Goal: Use online tool/utility: Utilize a website feature to perform a specific function

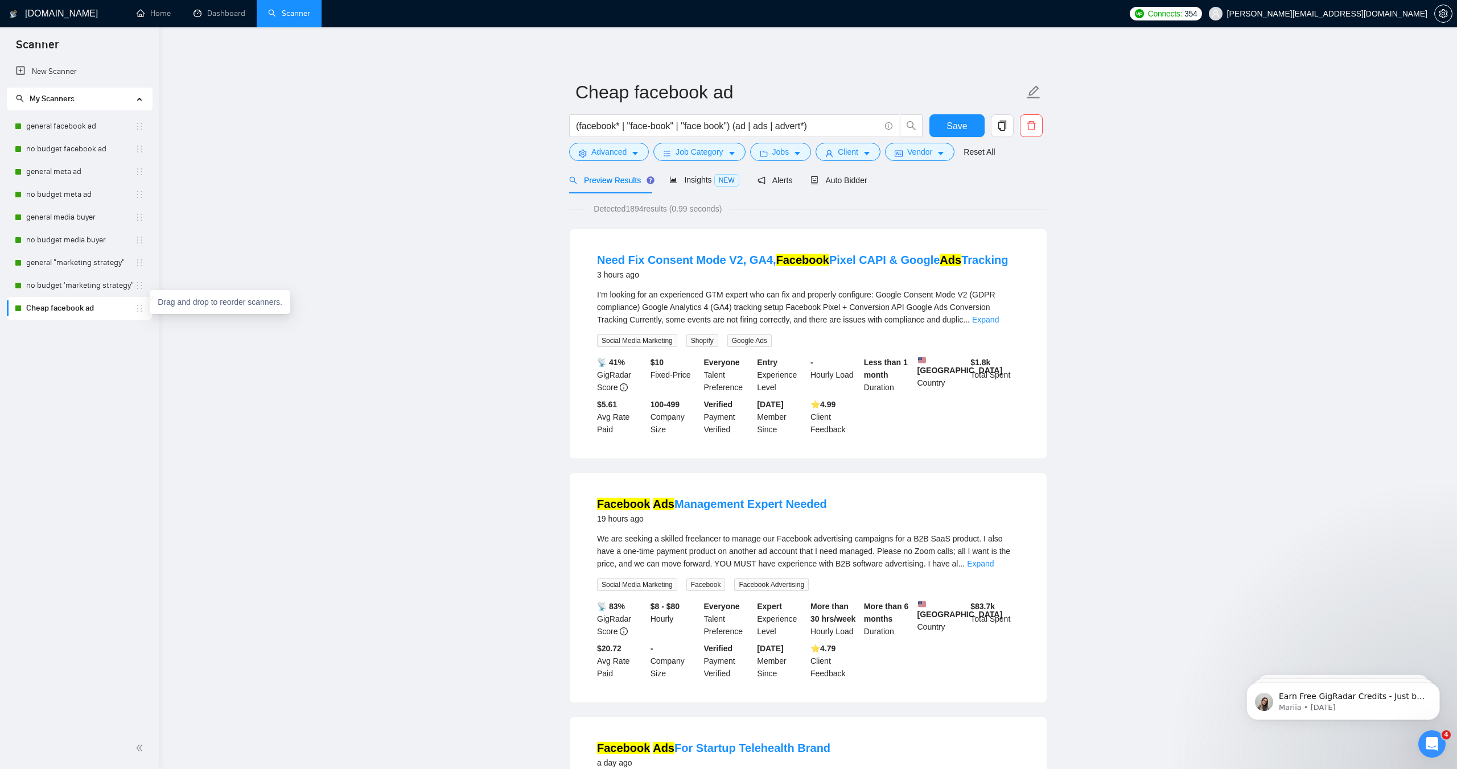
click at [90, 312] on link "Cheap facebook ad" at bounding box center [80, 308] width 109 height 23
click at [837, 182] on span "Auto Bidder" at bounding box center [838, 180] width 56 height 9
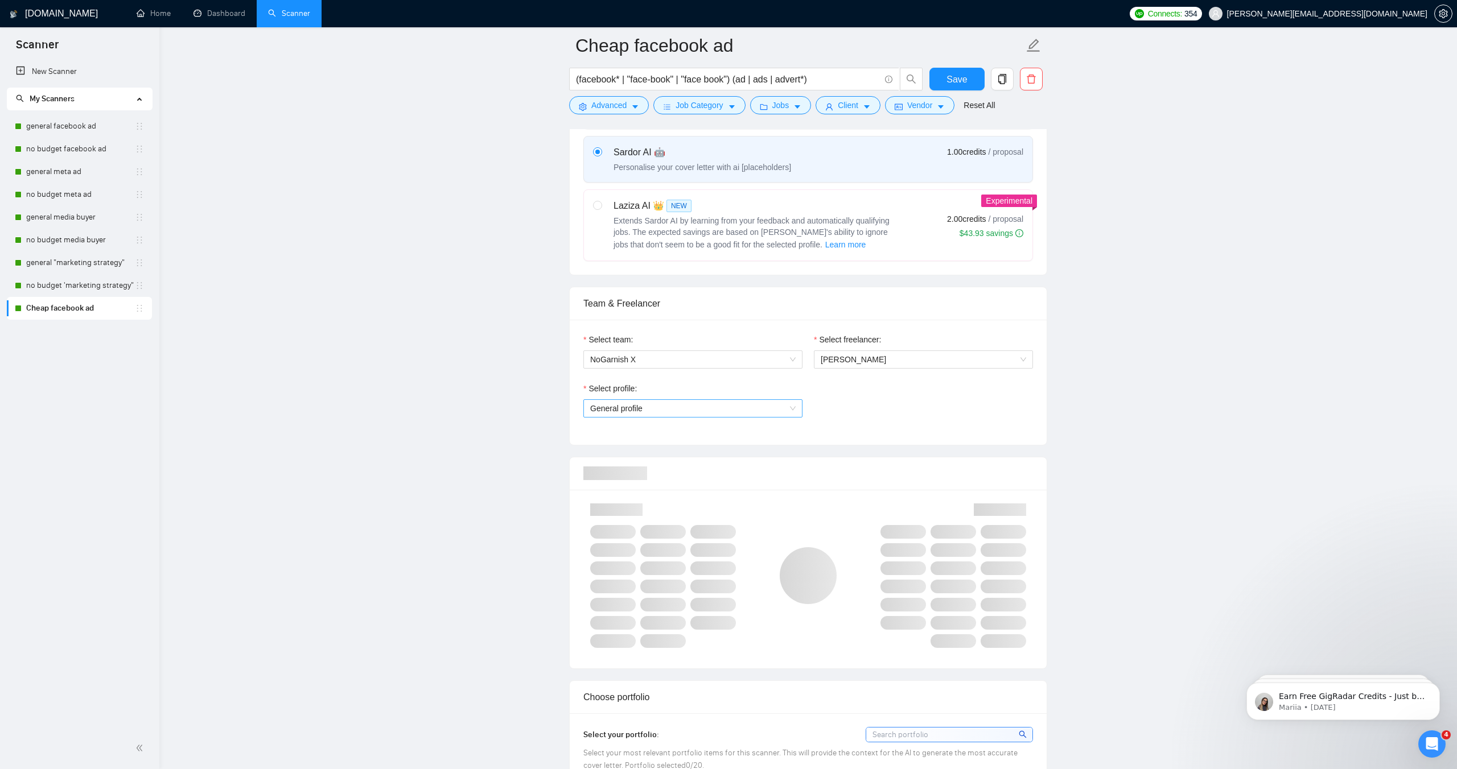
scroll to position [416, 0]
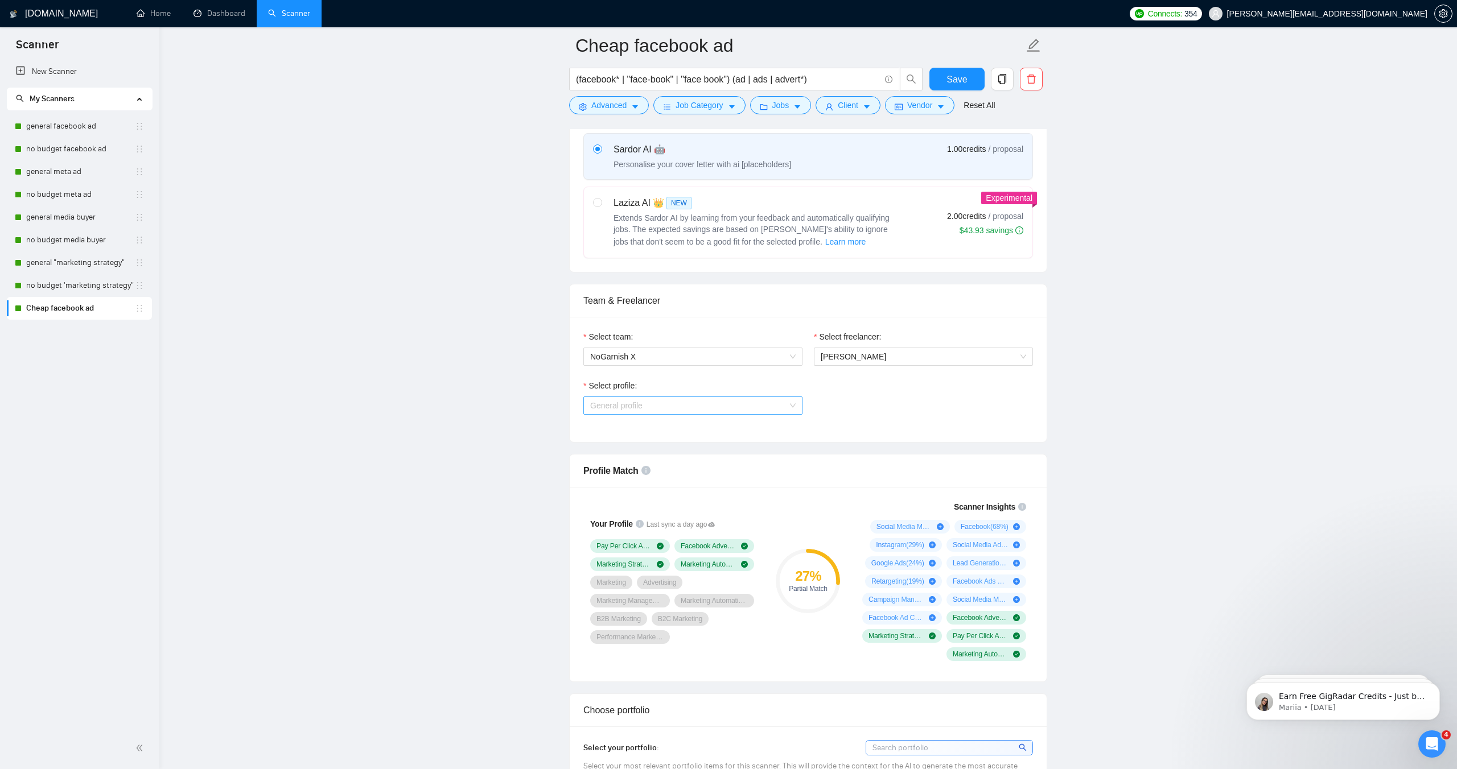
click at [656, 407] on span "General profile" at bounding box center [692, 405] width 205 height 17
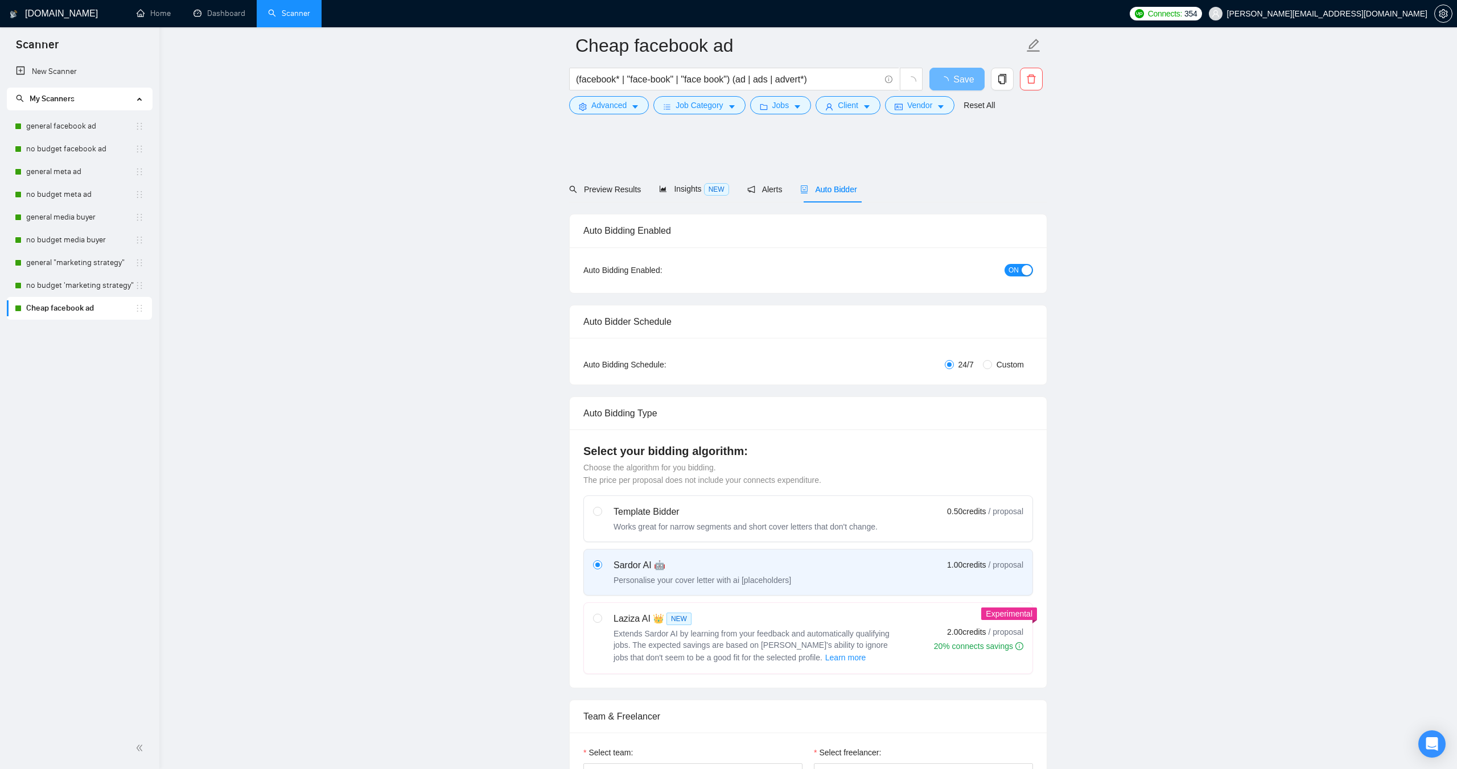
scroll to position [416, 0]
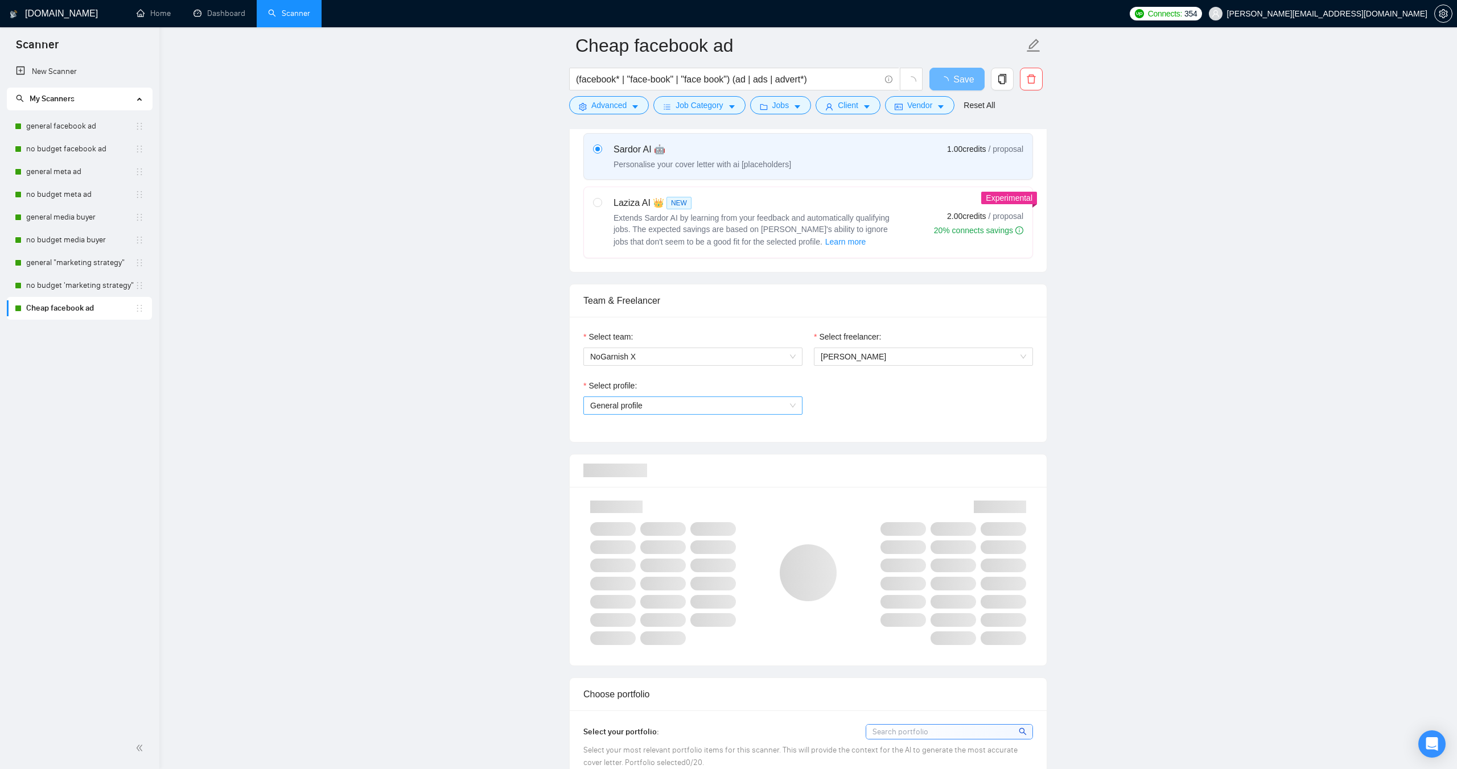
click at [755, 407] on span "General profile" at bounding box center [692, 405] width 205 height 17
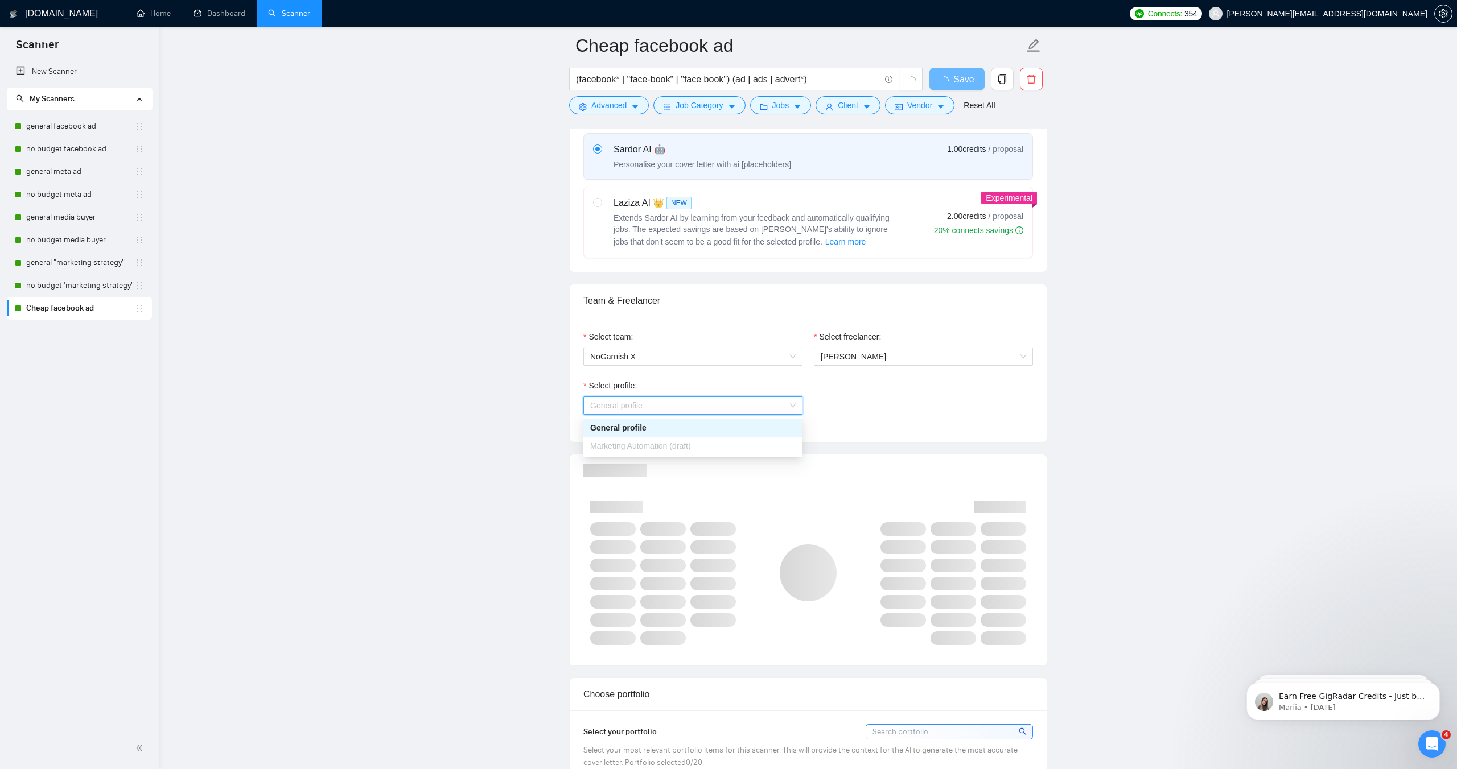
scroll to position [0, 0]
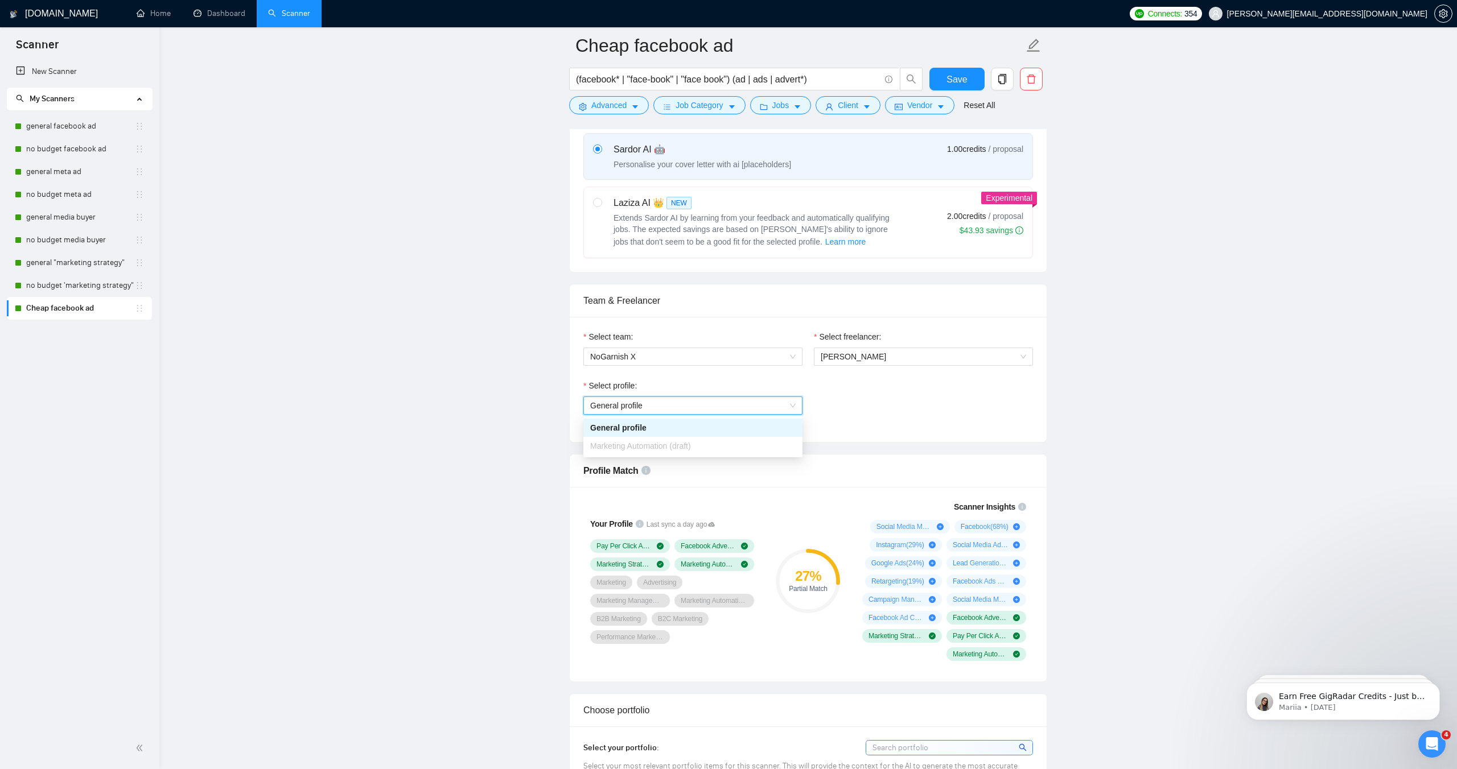
click at [909, 351] on span "[PERSON_NAME]" at bounding box center [923, 356] width 205 height 17
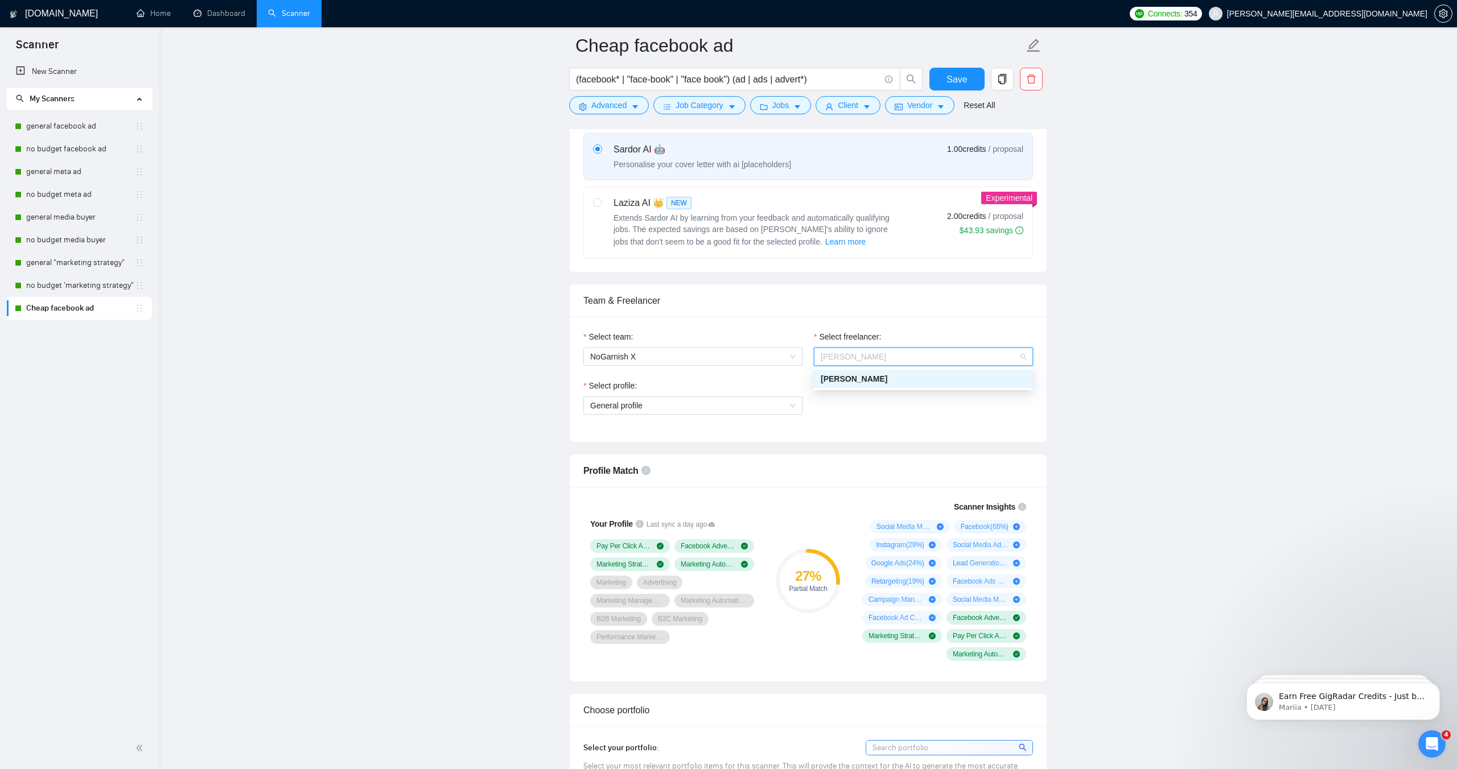
click at [896, 373] on div "[PERSON_NAME]" at bounding box center [923, 379] width 205 height 13
click at [681, 409] on span "General profile" at bounding box center [692, 405] width 205 height 17
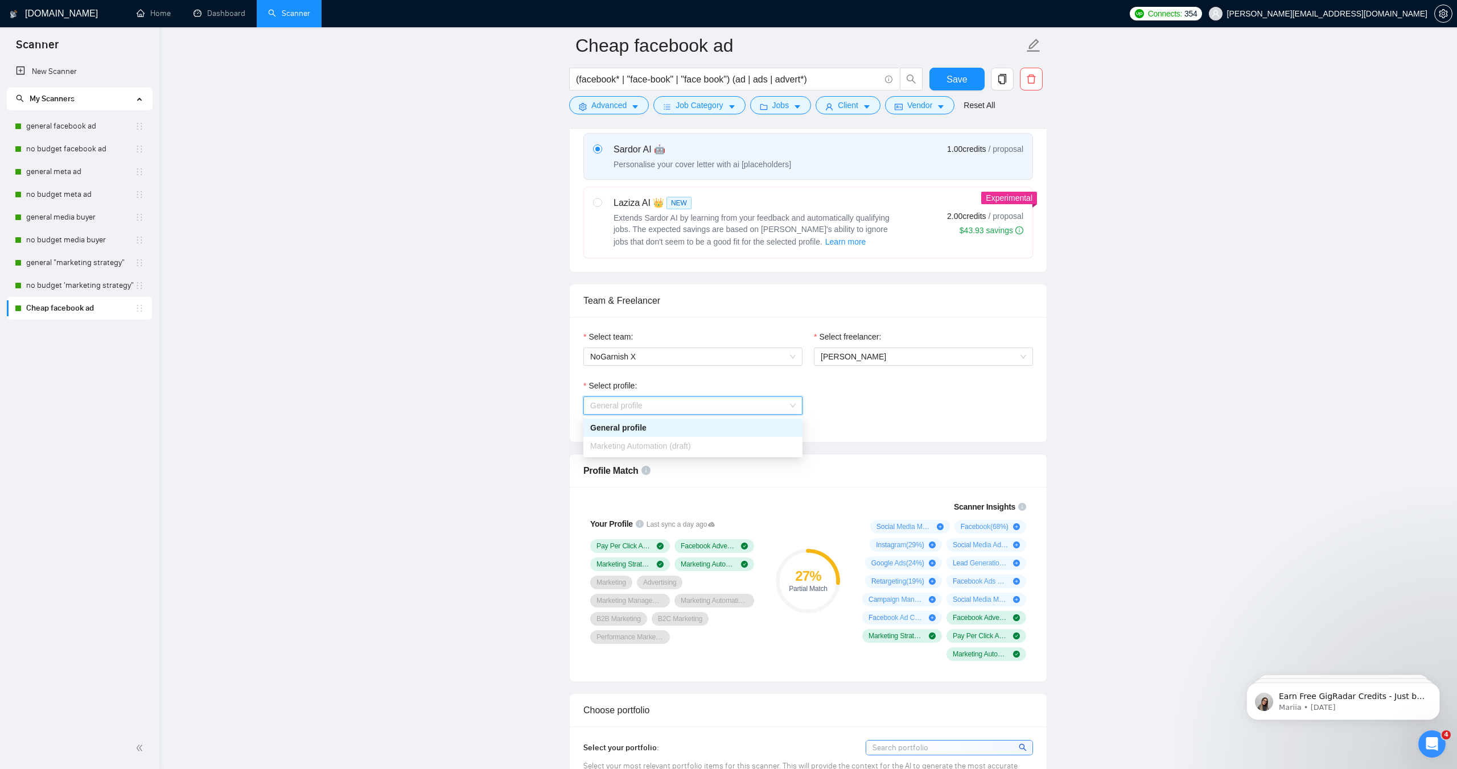
click at [668, 444] on span "Marketing Automation (draft)" at bounding box center [640, 446] width 101 height 9
drag, startPoint x: 1319, startPoint y: 350, endPoint x: 953, endPoint y: 296, distance: 370.5
